Goal: Check status

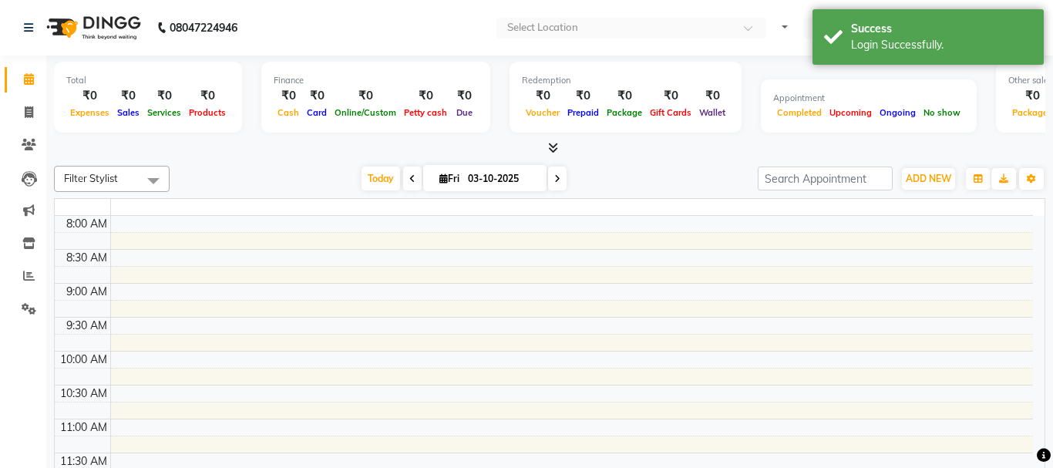
select select "en"
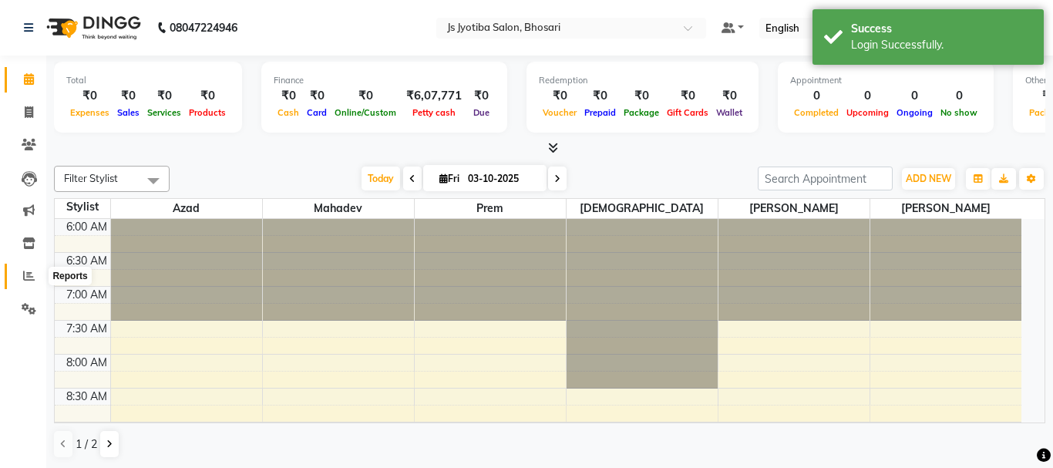
click at [20, 273] on span at bounding box center [28, 276] width 27 height 18
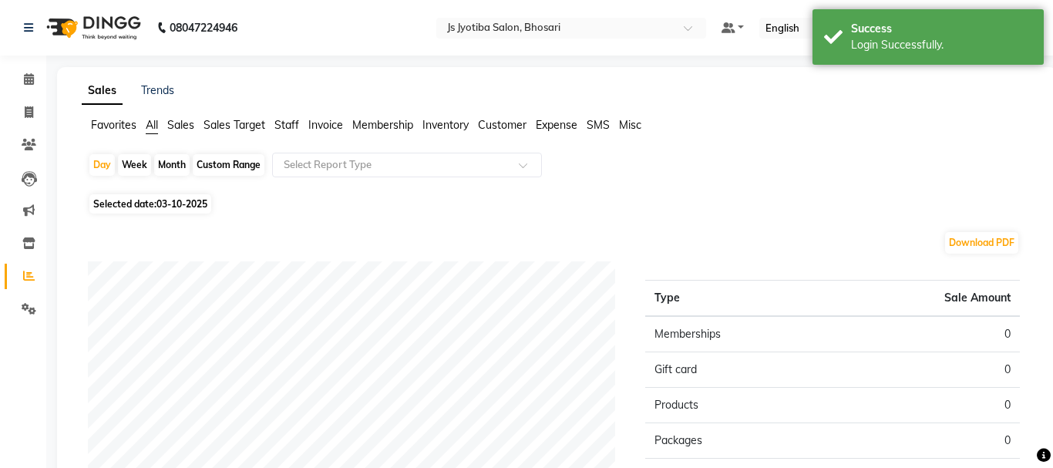
click at [170, 166] on div "Month" at bounding box center [171, 165] width 35 height 22
select select "10"
select select "2025"
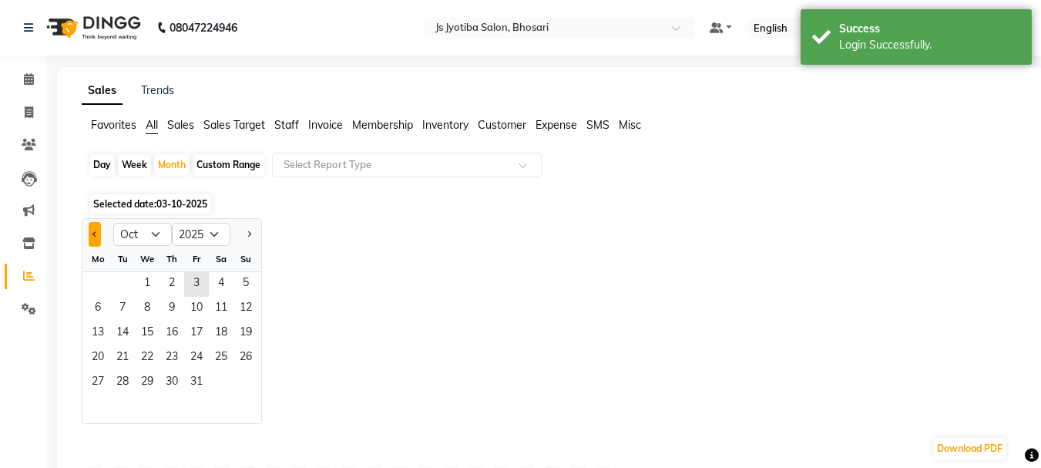
click at [95, 234] on span "Previous month" at bounding box center [94, 232] width 5 height 5
select select "9"
click at [113, 383] on span "30" at bounding box center [122, 383] width 25 height 25
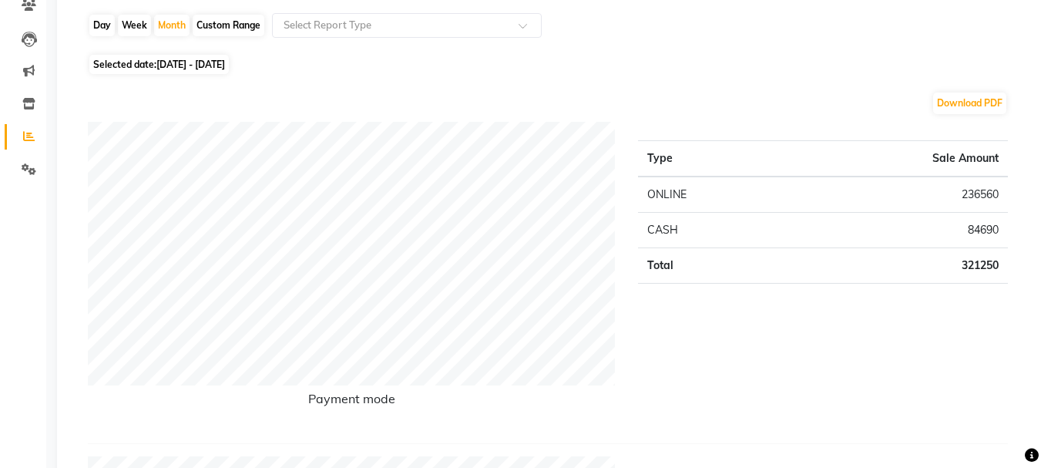
scroll to position [77, 0]
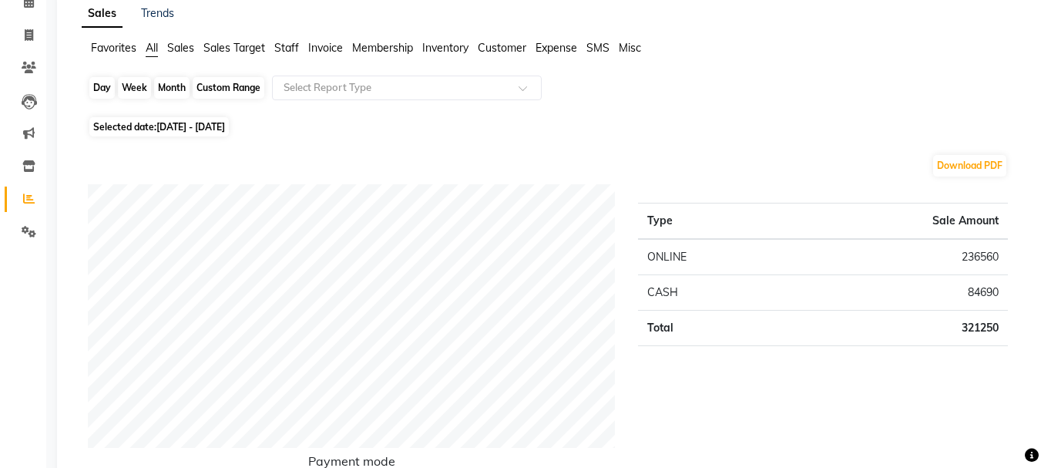
click at [161, 89] on div "Month" at bounding box center [171, 88] width 35 height 22
select select "9"
select select "2025"
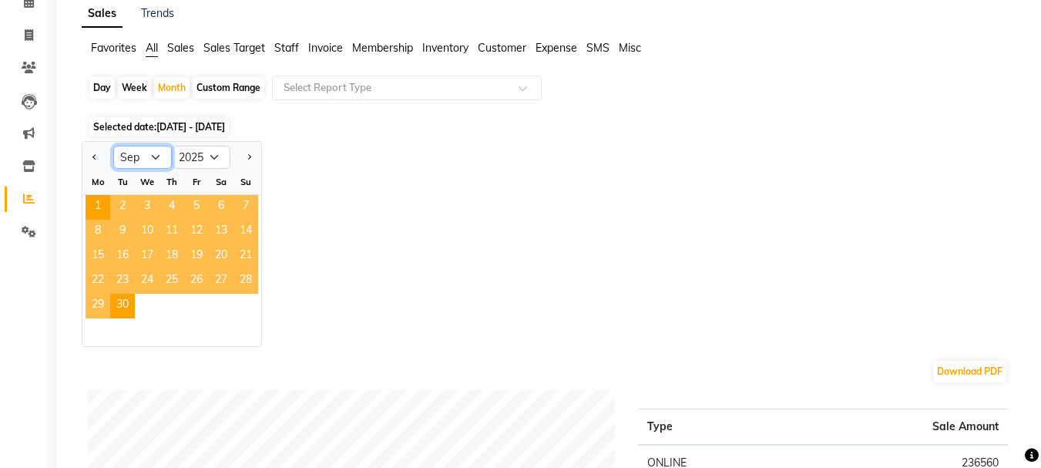
click at [158, 155] on select "Jan Feb Mar Apr May Jun [DATE] Aug Sep Oct Nov Dec" at bounding box center [142, 157] width 59 height 23
select select "10"
click at [113, 146] on select "Jan Feb Mar Apr May Jun [DATE] Aug Sep Oct Nov Dec" at bounding box center [142, 157] width 59 height 23
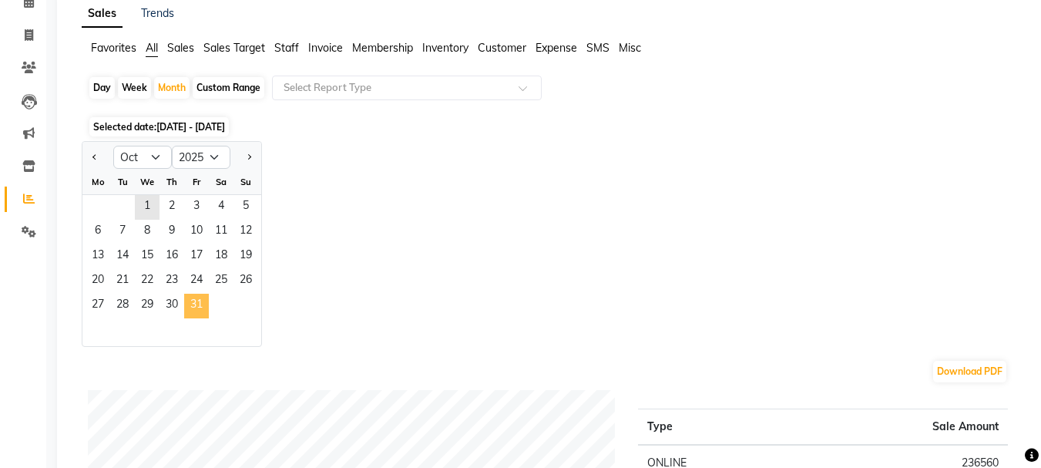
click at [193, 299] on span "31" at bounding box center [196, 306] width 25 height 25
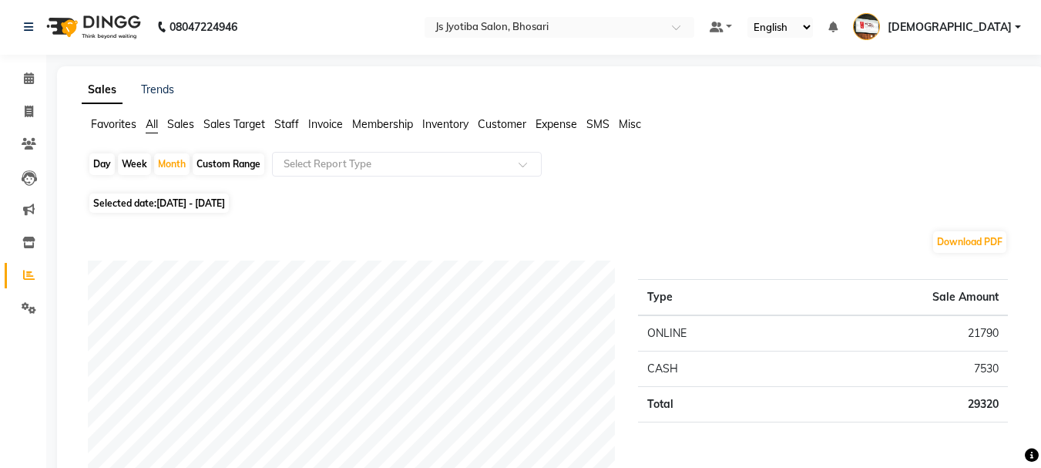
scroll to position [0, 0]
